Goal: Information Seeking & Learning: Learn about a topic

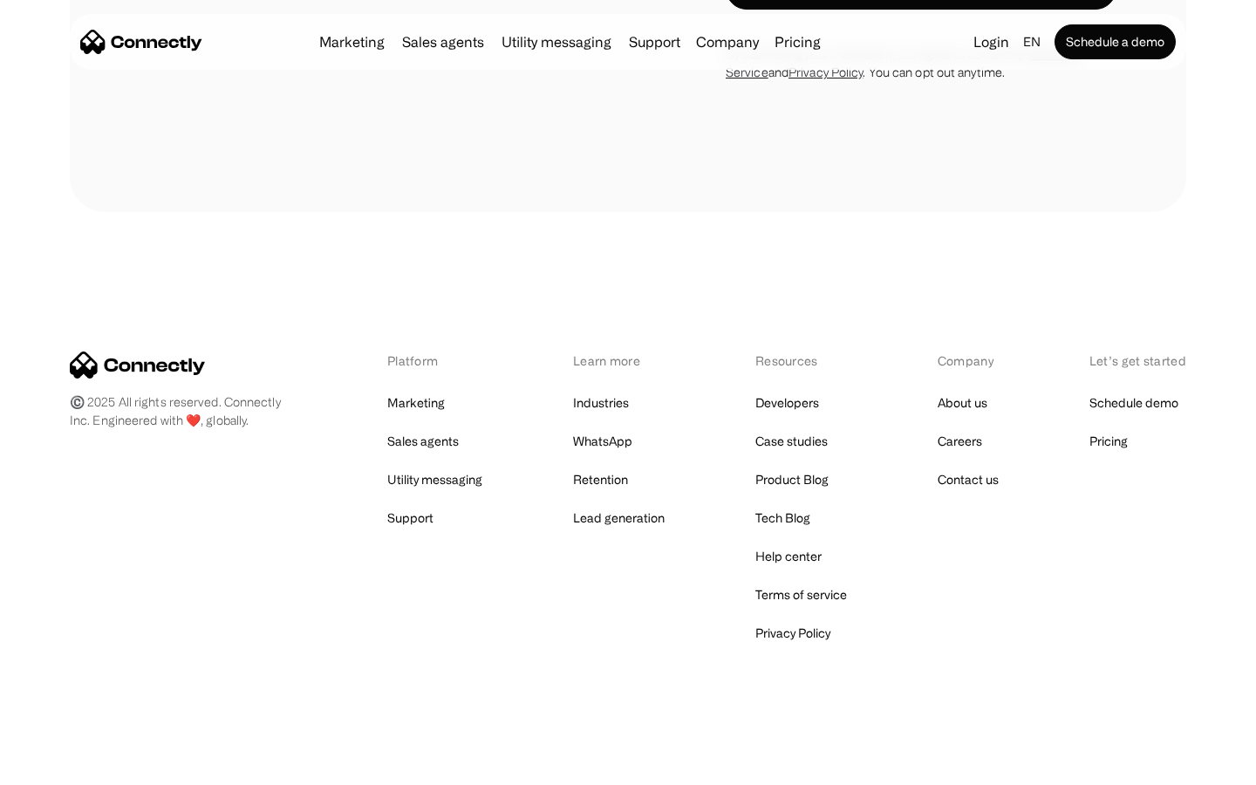
scroll to position [6209, 0]
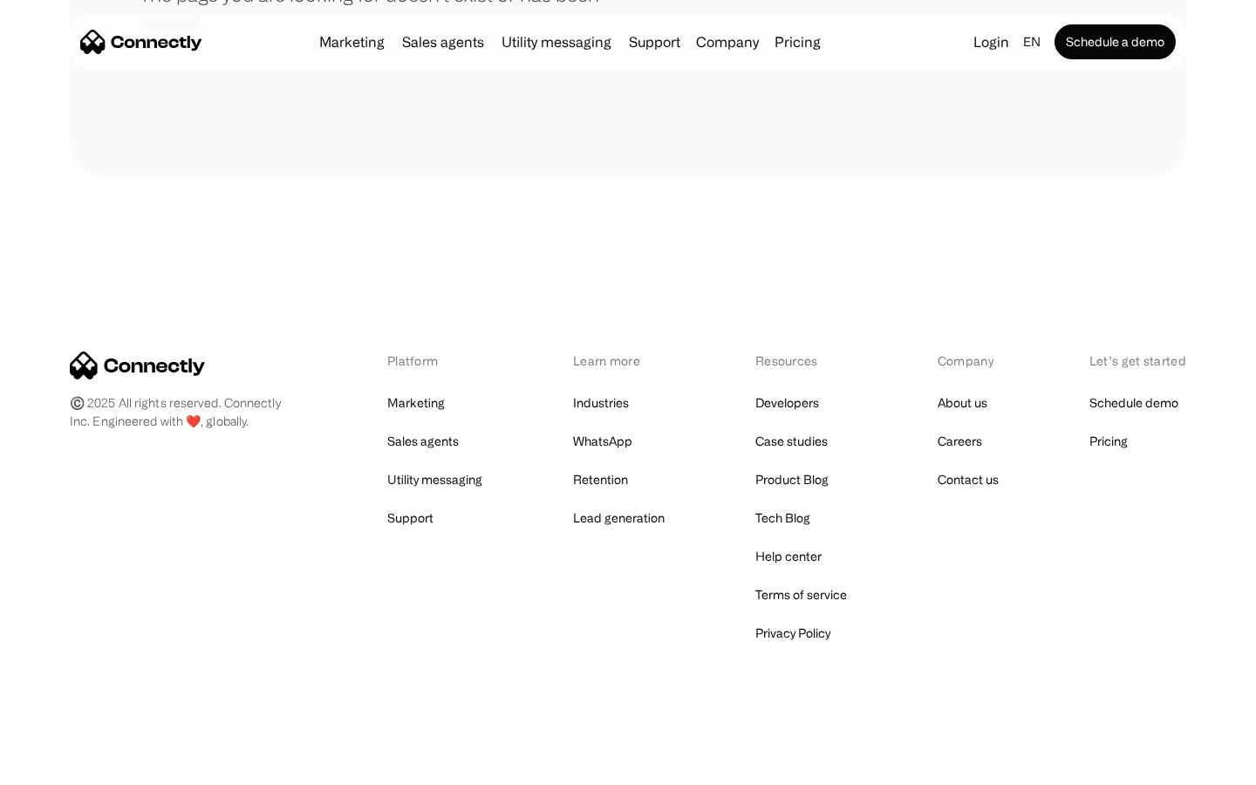
scroll to position [318, 0]
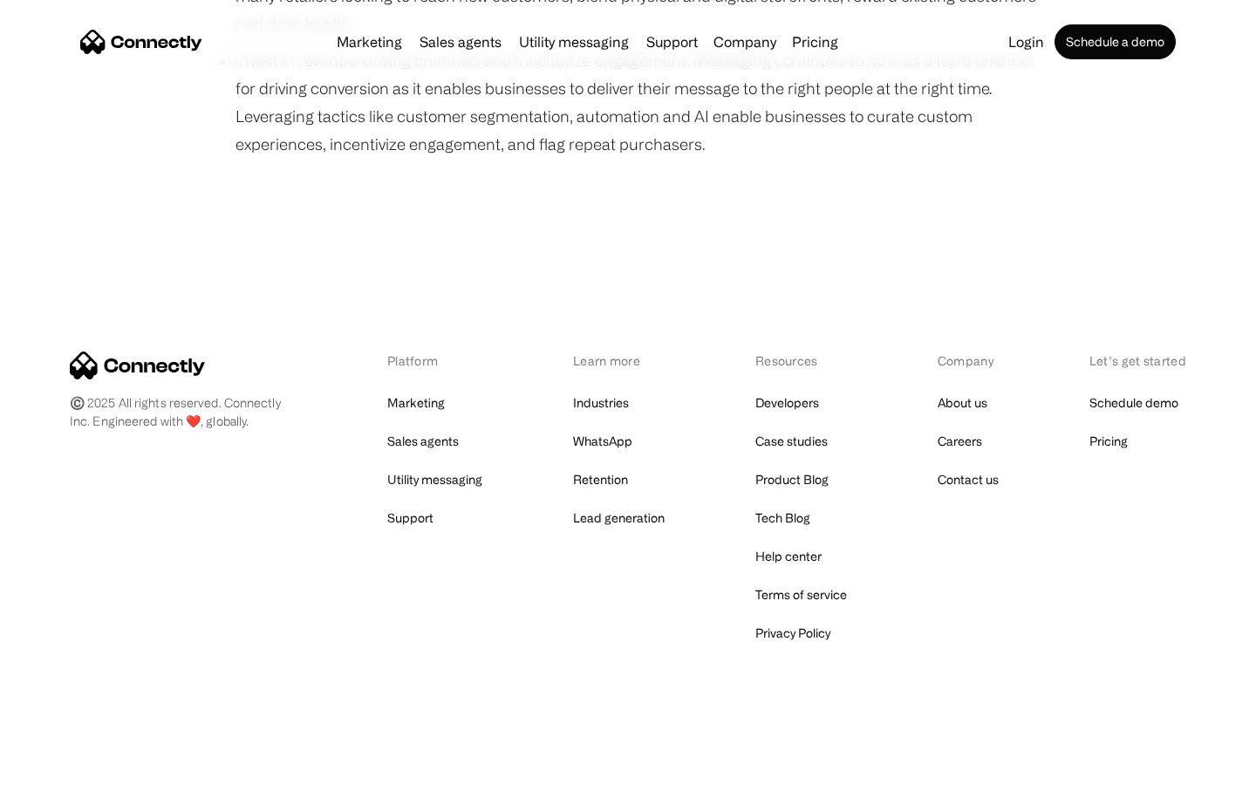
scroll to position [1201, 0]
